Goal: Task Accomplishment & Management: Manage account settings

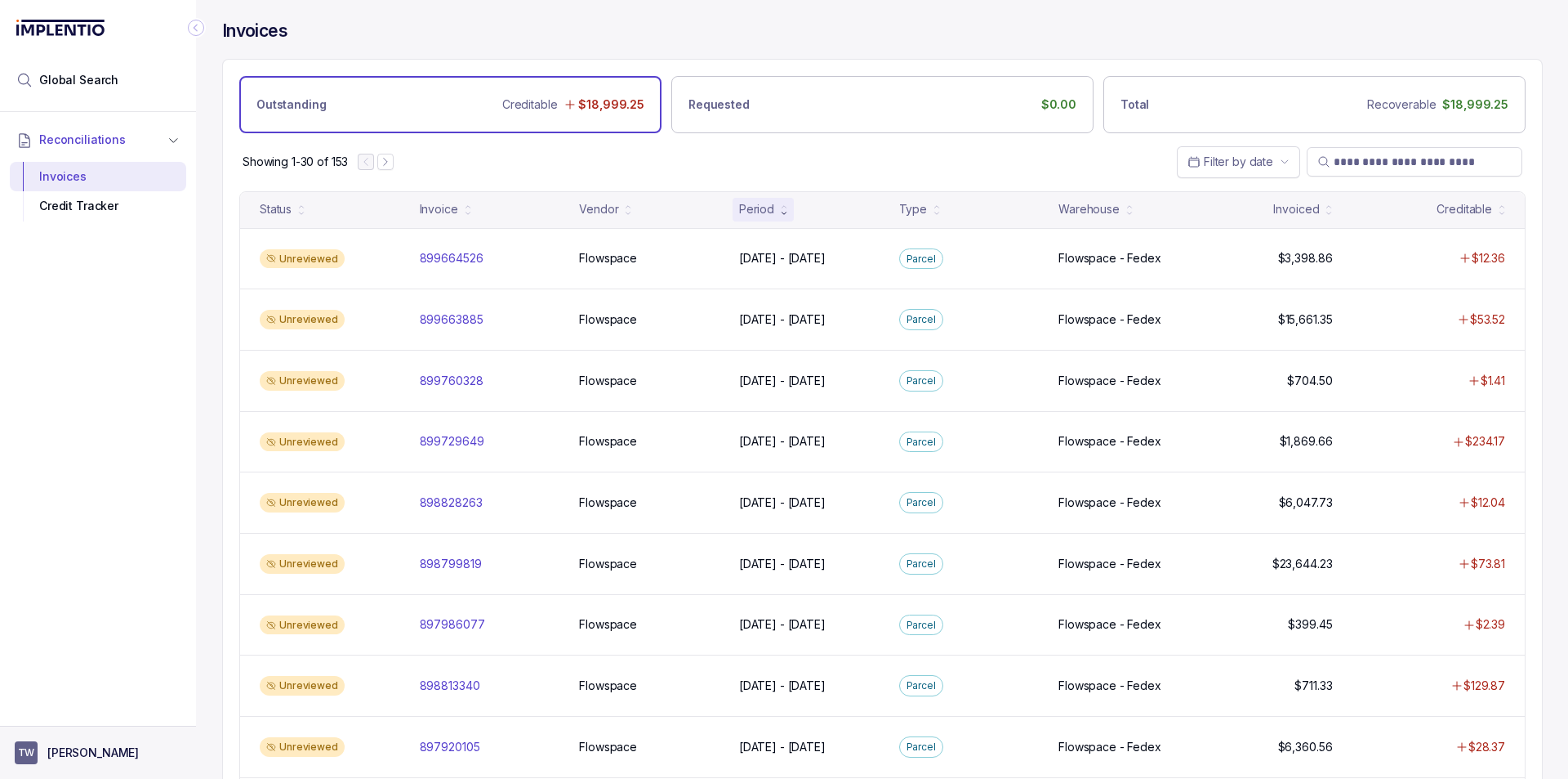
click at [98, 745] on button "TW [PERSON_NAME]" at bounding box center [98, 752] width 167 height 23
click at [68, 718] on p "Logout" at bounding box center [108, 717] width 136 height 16
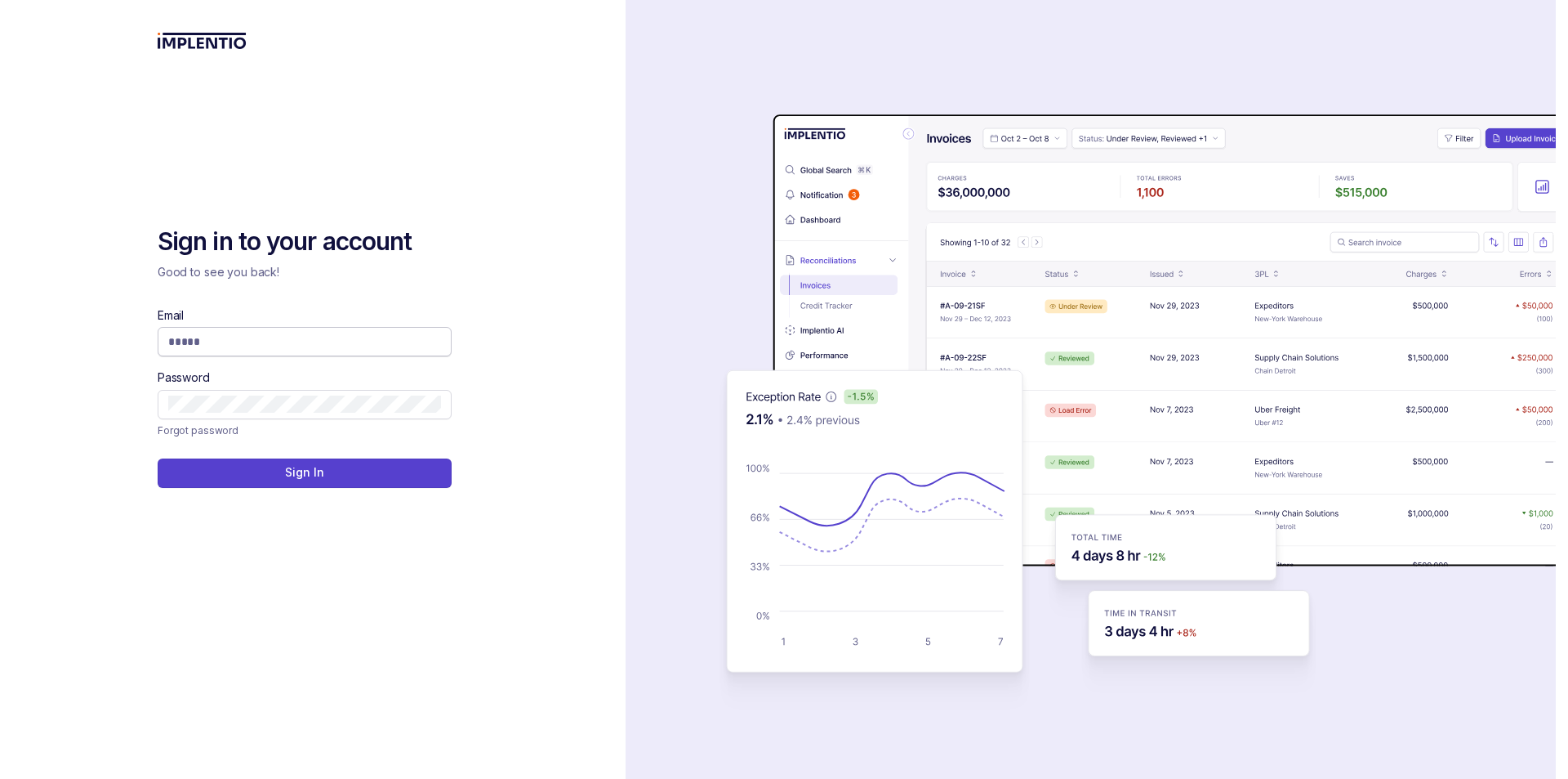
click at [277, 339] on input "Email" at bounding box center [305, 341] width 273 height 16
click at [279, 339] on input "Email" at bounding box center [305, 341] width 273 height 16
click at [566, 237] on div "Sign in to your account Good to see you back! Email Password Forgot password Si…" at bounding box center [312, 389] width 625 height 779
click at [214, 332] on span at bounding box center [304, 341] width 294 height 29
click at [217, 372] on div "Password" at bounding box center [304, 394] width 294 height 49
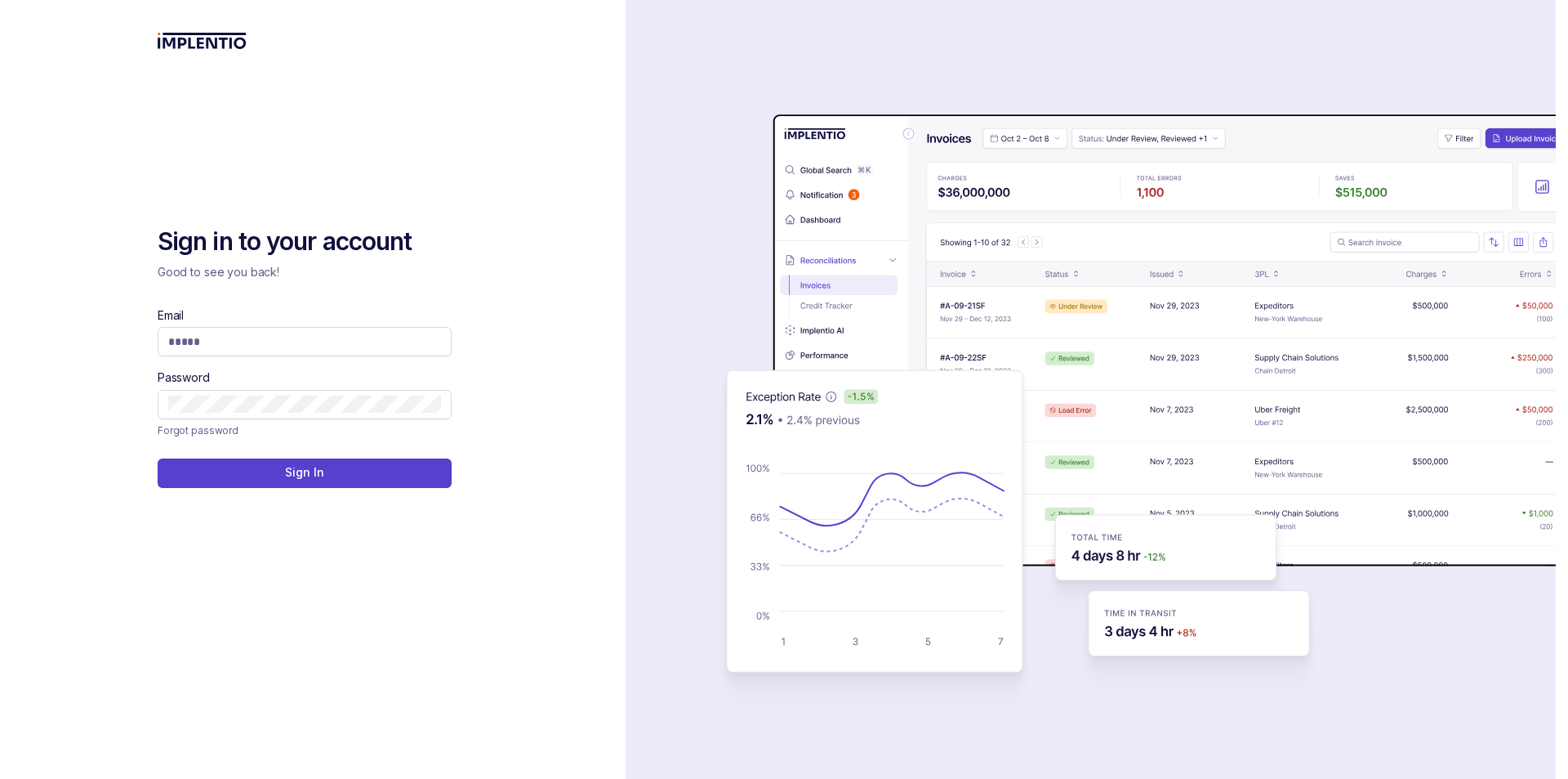
click at [218, 371] on div "Password" at bounding box center [304, 394] width 294 height 49
click at [224, 341] on input "Email" at bounding box center [305, 341] width 273 height 16
type input "**********"
